Goal: Navigation & Orientation: Find specific page/section

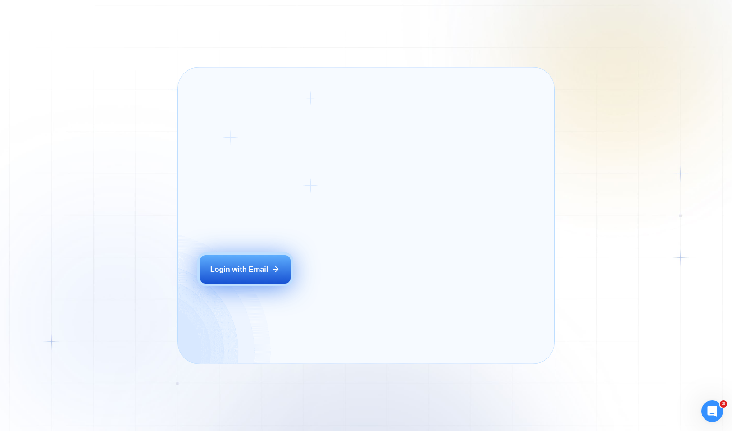
click at [313, 272] on div "Login ‍ Welcome to GigRadar. AI Business Manager for Agencies Login with Email" at bounding box center [269, 215] width 160 height 274
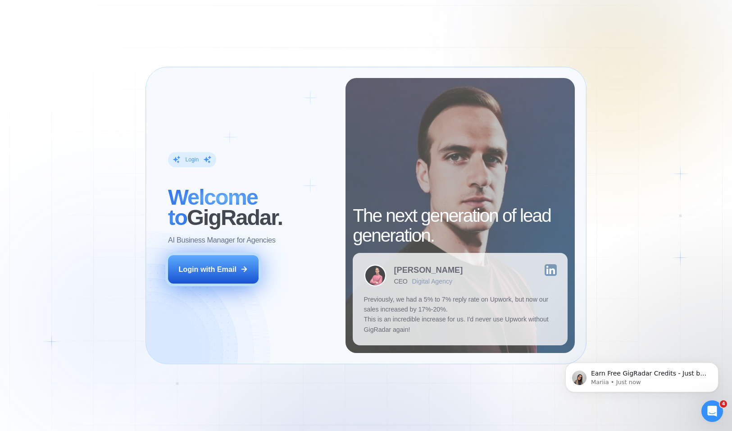
click at [231, 270] on div "Login with Email" at bounding box center [207, 269] width 58 height 10
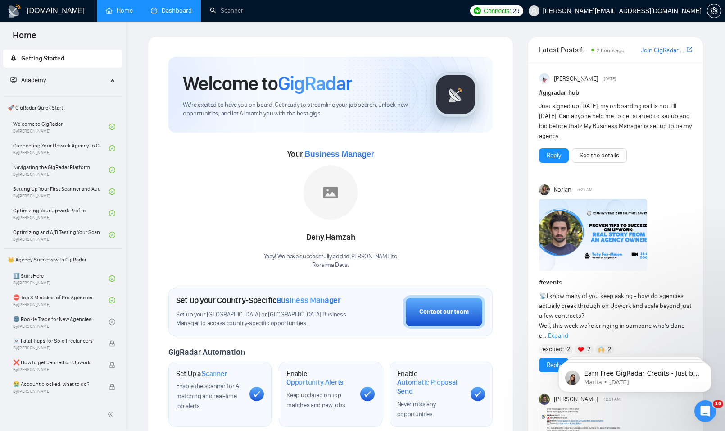
click at [182, 14] on link "Dashboard" at bounding box center [171, 11] width 41 height 8
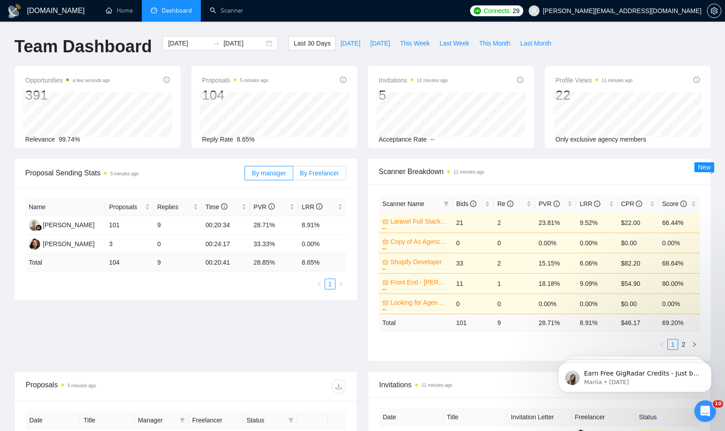
click at [313, 170] on span "By Freelancer" at bounding box center [319, 172] width 39 height 7
click at [293, 175] on input "By Freelancer" at bounding box center [293, 175] width 0 height 0
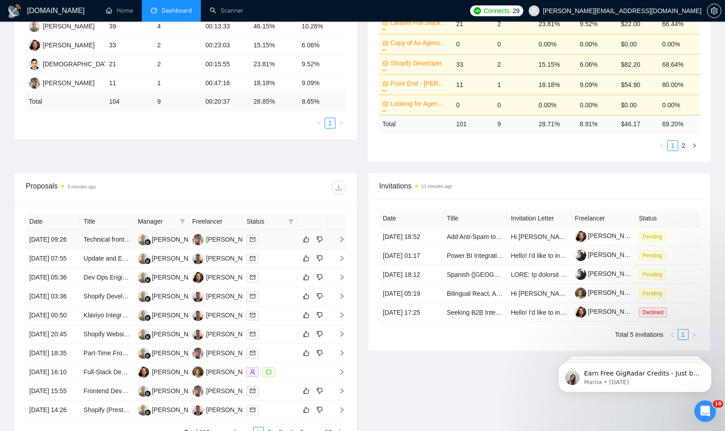
scroll to position [180, 0]
